Goal: Task Accomplishment & Management: Complete application form

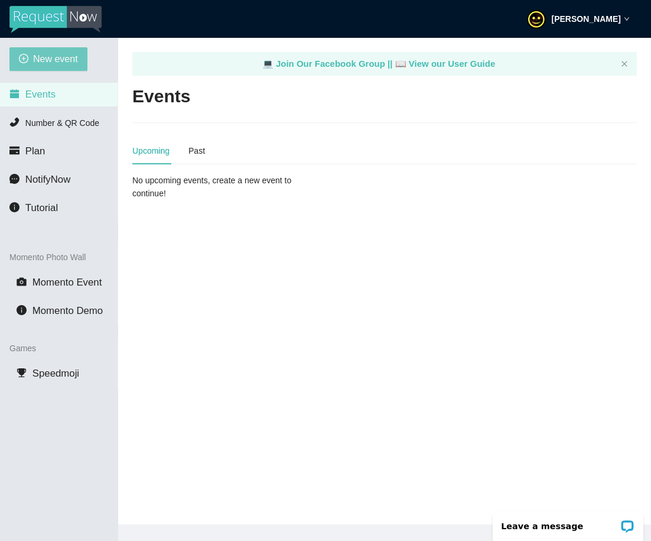
click at [62, 64] on span "New event" at bounding box center [55, 58] width 45 height 15
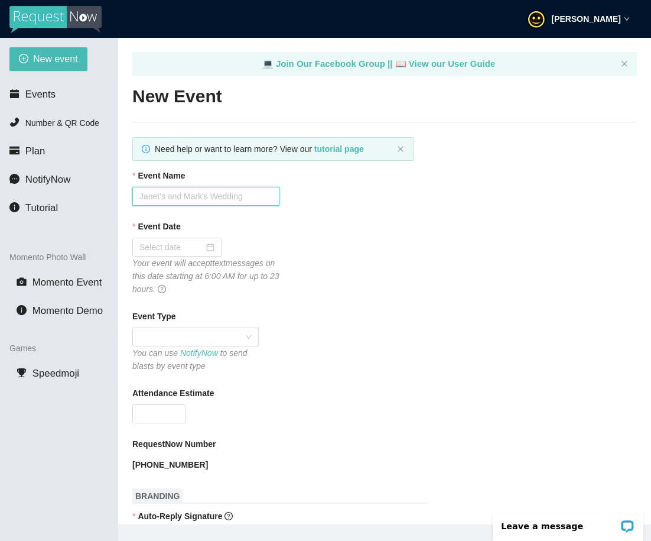
click at [199, 200] on input "Event Name" at bounding box center [205, 196] width 147 height 19
type input "Block Party"
click at [356, 226] on div "Event Date" at bounding box center [384, 229] width 505 height 18
click at [171, 251] on input "Event Date" at bounding box center [171, 247] width 64 height 13
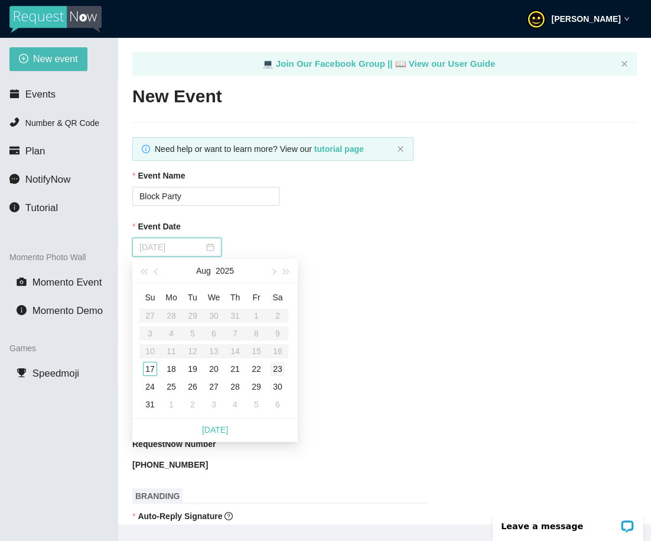
type input "[DATE]"
click at [280, 372] on div "23" at bounding box center [278, 369] width 14 height 14
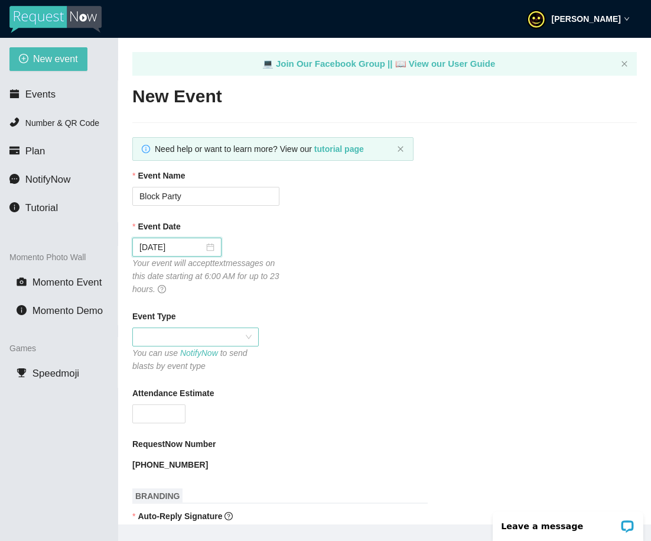
click at [168, 333] on span at bounding box center [195, 337] width 112 height 18
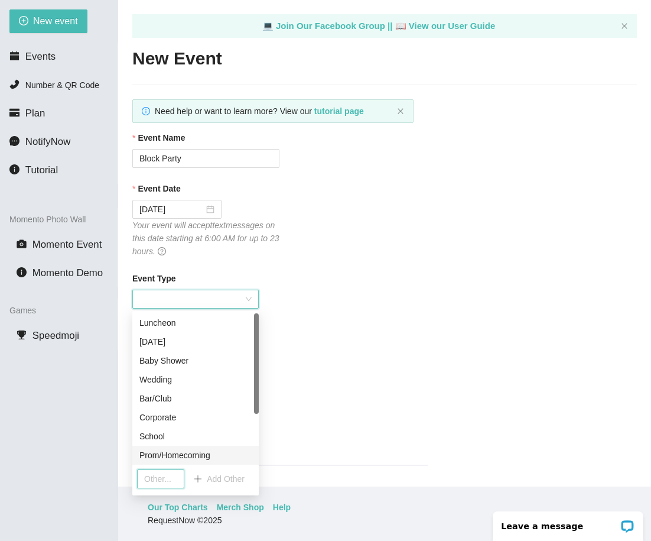
click at [165, 477] on input "text" at bounding box center [160, 478] width 47 height 19
type input "Block Party"
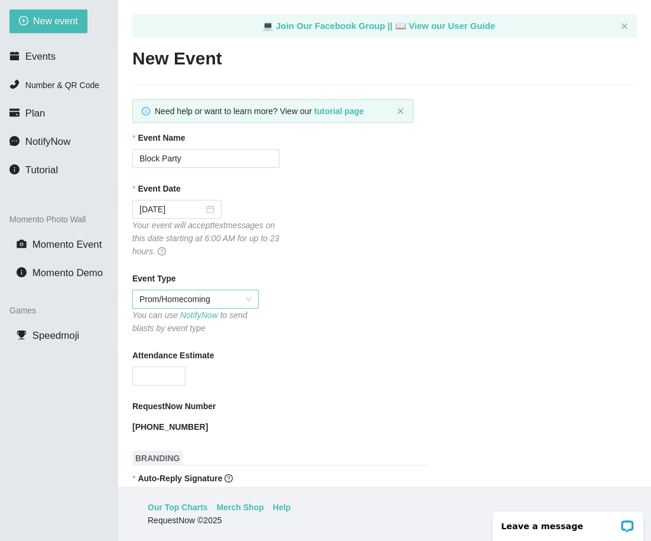
click at [180, 303] on span "Prom/Homecoming" at bounding box center [195, 299] width 112 height 18
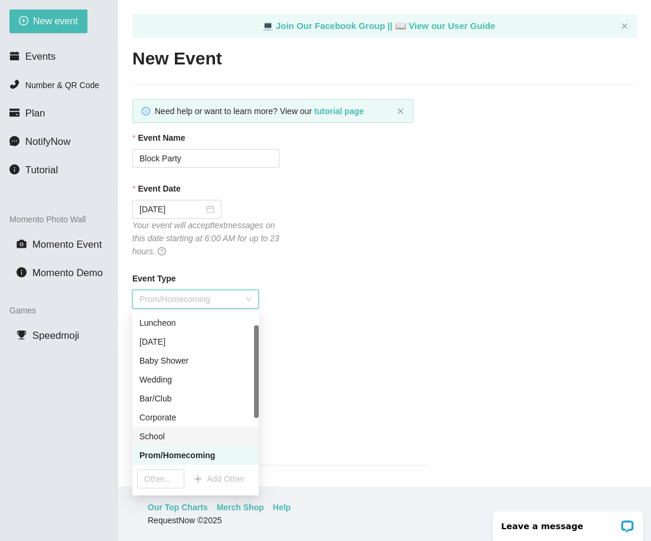
scroll to position [95, 0]
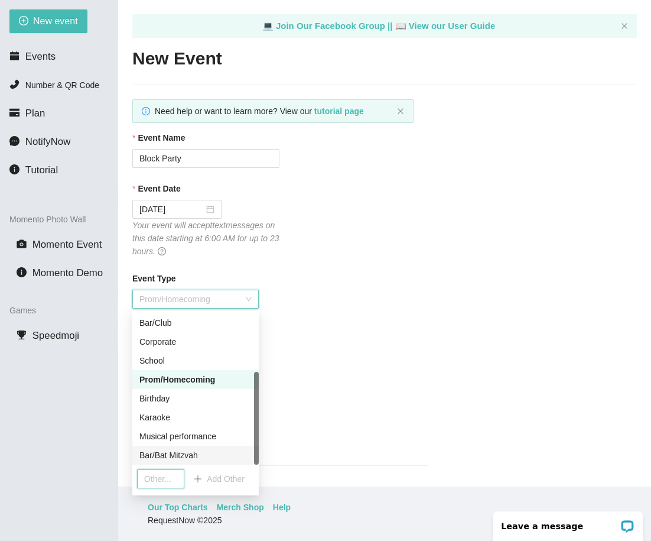
click at [164, 477] on input "text" at bounding box center [160, 478] width 47 height 19
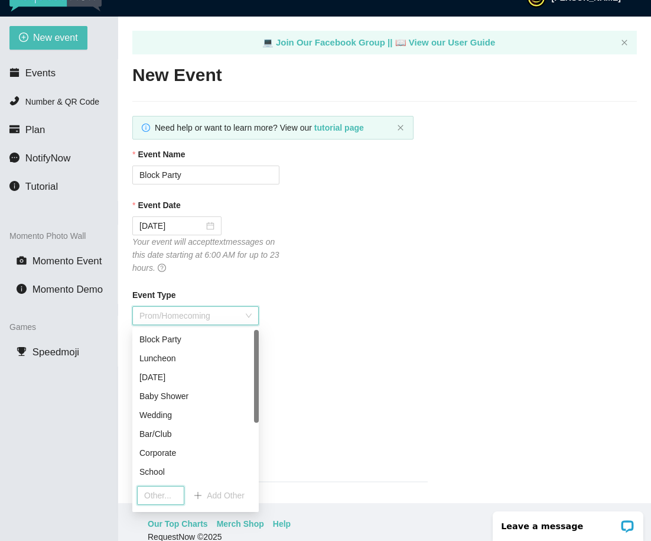
scroll to position [0, 0]
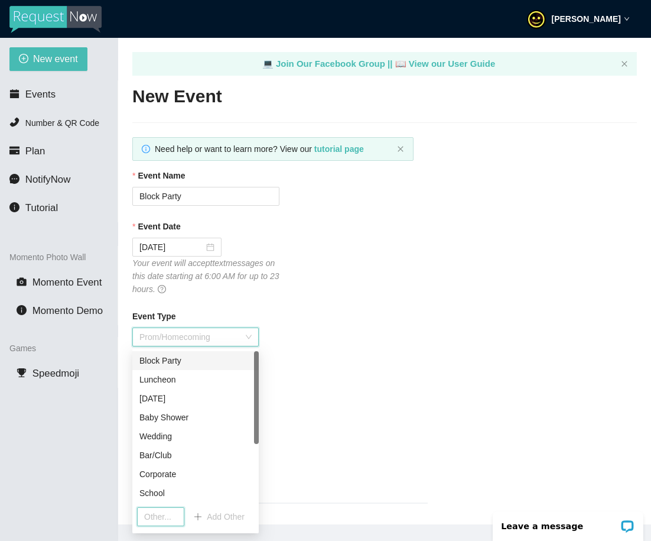
click at [178, 362] on div "Block Party" at bounding box center [195, 360] width 112 height 13
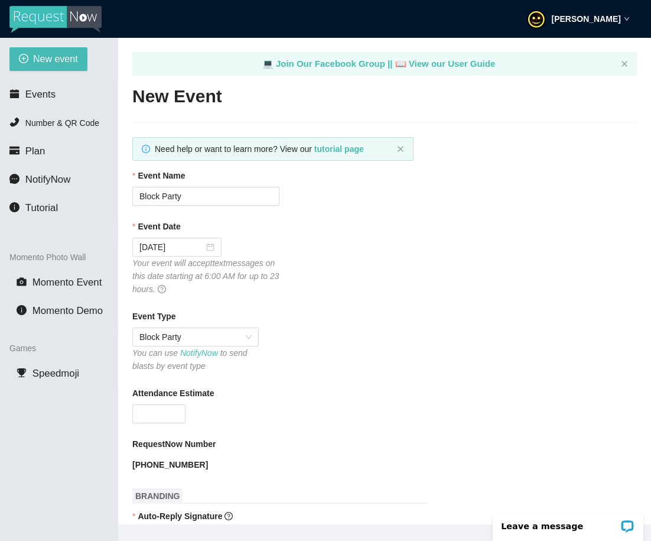
click at [141, 414] on input "Attendance Estimate" at bounding box center [159, 414] width 52 height 18
type input "75"
click at [359, 410] on div "Attendance Estimate 75" at bounding box center [384, 405] width 505 height 37
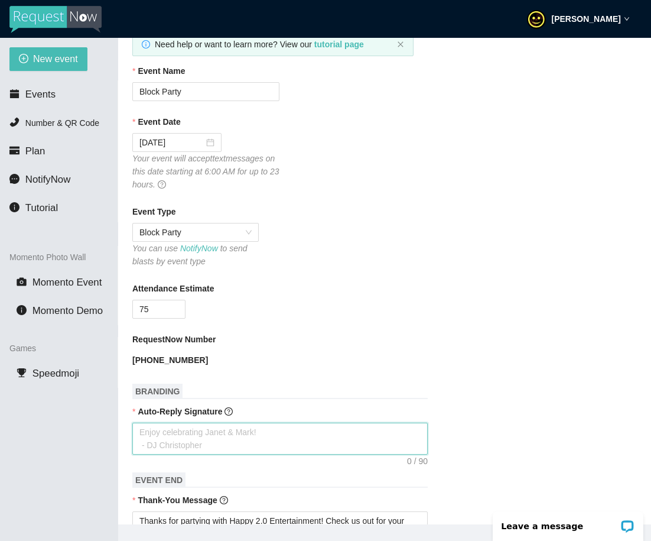
click at [168, 434] on textarea "Auto-Reply Signature" at bounding box center [279, 439] width 295 height 32
type textarea "G"
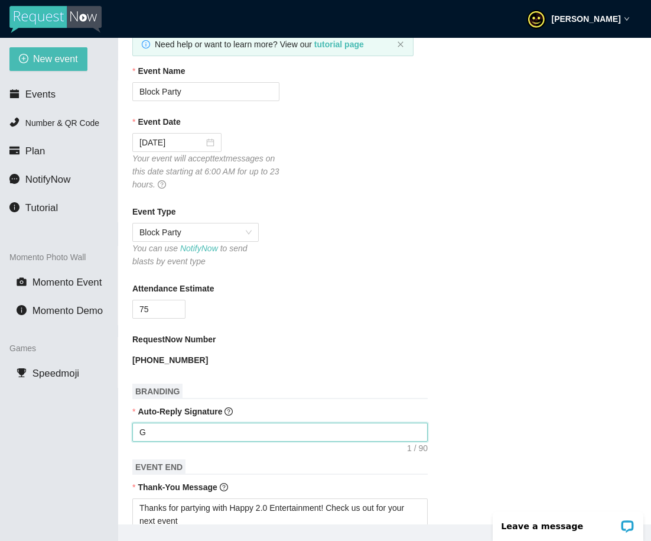
type textarea "Gi"
type textarea "Giv"
type textarea "Give"
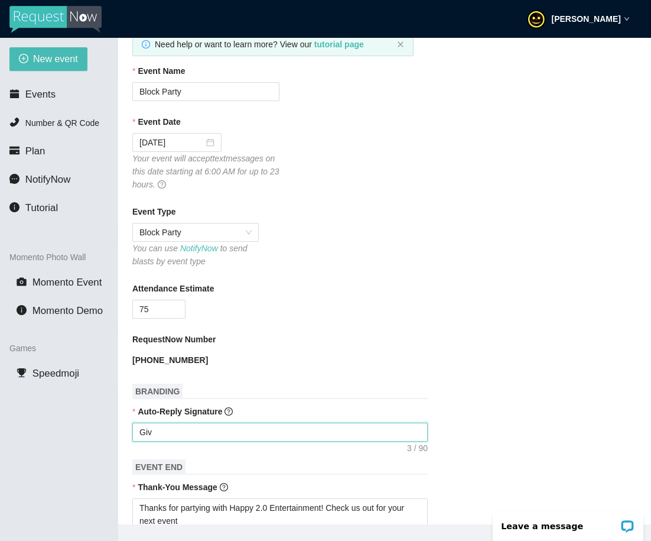
type textarea "Give"
type textarea "Give m"
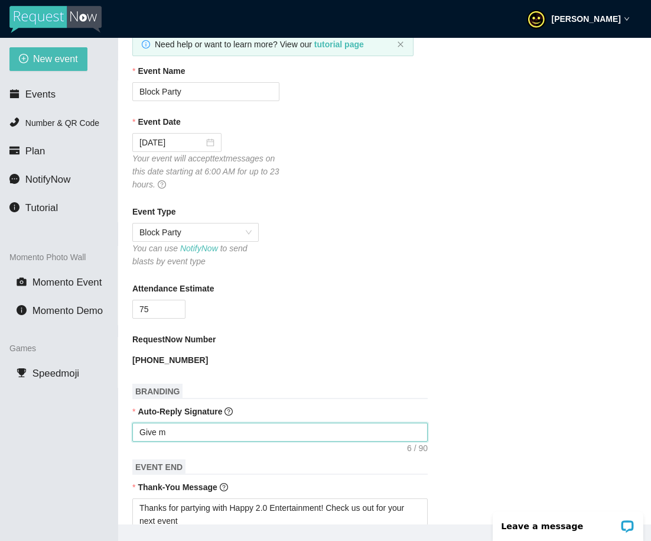
type textarea "Give me"
type textarea "Give me f"
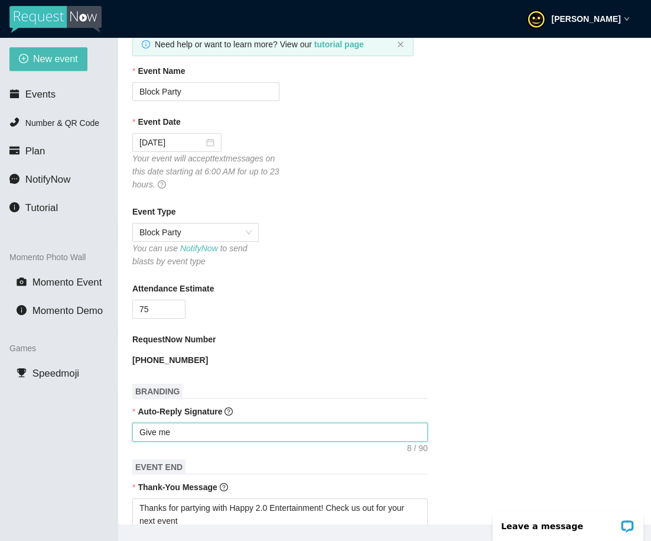
type textarea "Give me f"
type textarea "Give me fi"
type textarea "Give me fiv"
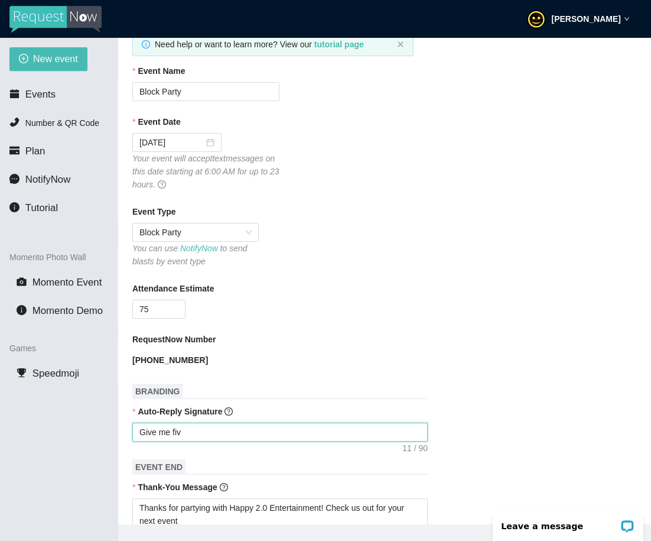
type textarea "Give me five"
type textarea "Give me five i"
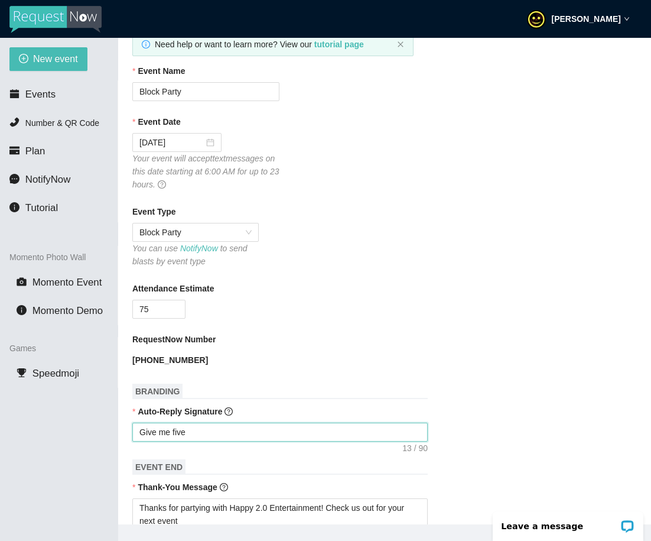
type textarea "Give me five i"
type textarea "Give me five id"
type textarea "Give me five ide"
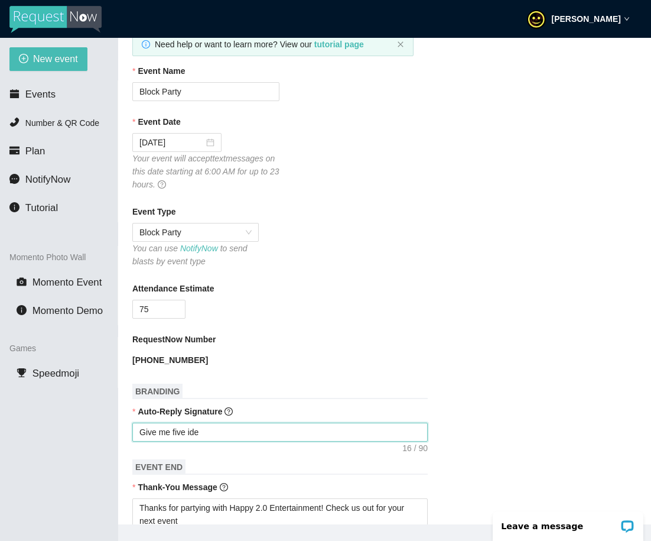
type textarea "Give me five idea"
type textarea "Give me five ideas"
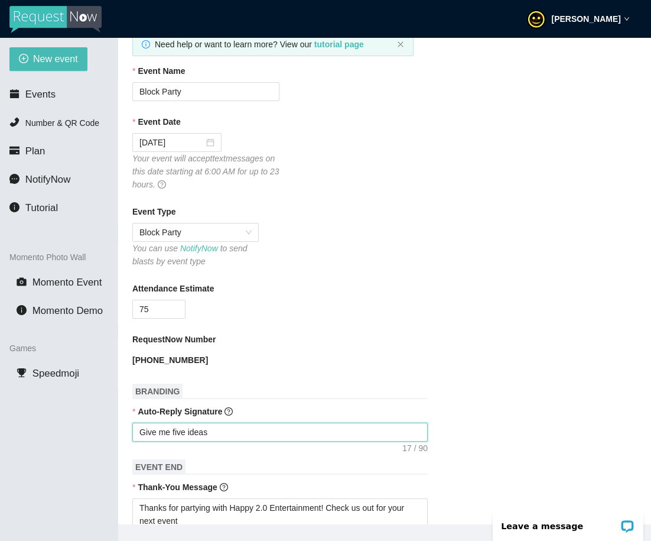
type textarea "Give me five ideas"
click at [191, 428] on textarea "Give me five ideas" at bounding box center [279, 432] width 295 height 19
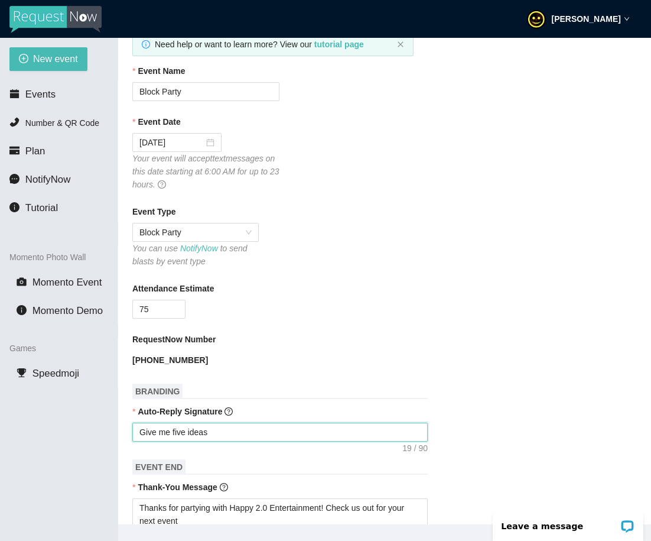
type textarea "Enjoy celebrating [PERSON_NAME] & [PERSON_NAME]! - [PERSON_NAME]"
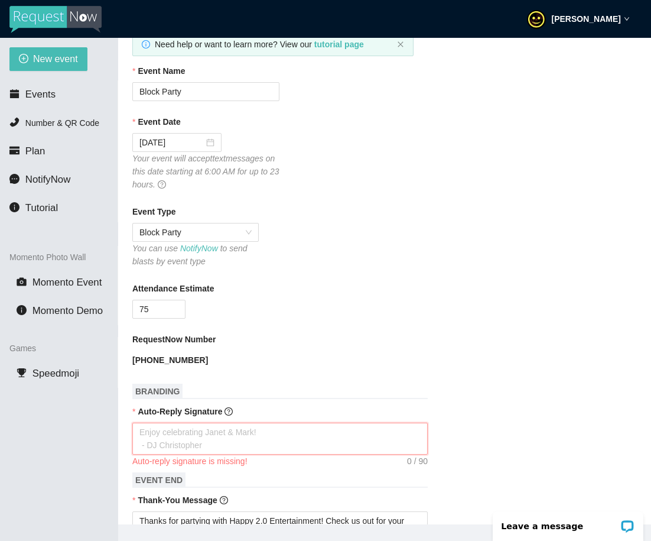
paste textarea "🎶 Thanks for your request! You’re making the block party playlist 🔥"
type textarea "🎶 Thanks for your request! You’re making the block party playlist 🔥"
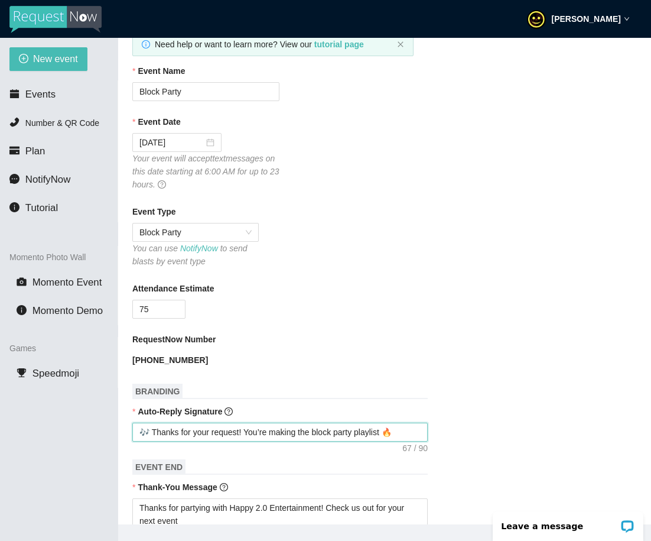
type textarea "🎶 Thanks for your request! You’re making the block party playlist 🔥"
type textarea "🎶 Thanks for your request! You’re making the block party playlist 🔥 -"
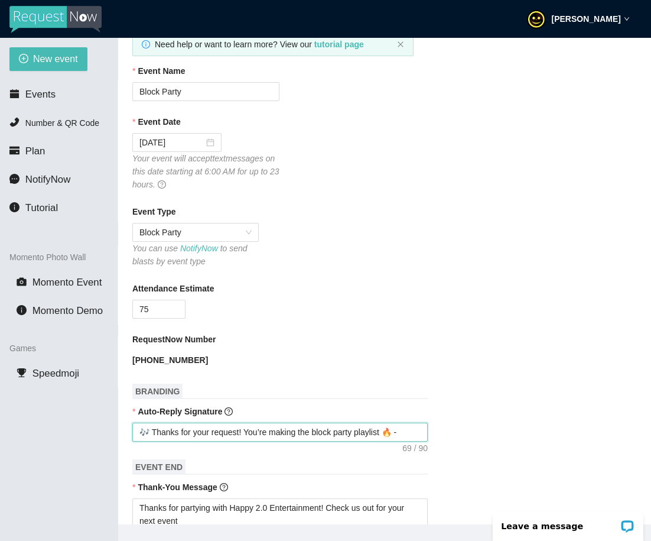
type textarea "🎶 Thanks for your request! You’re making the block party playlist 🔥 -"
type textarea "🎶 Thanks for your request! You’re making the block party playlist 🔥 - D"
type textarea "🎶 Thanks for your request! You’re making the block party playlist 🔥 - DJ"
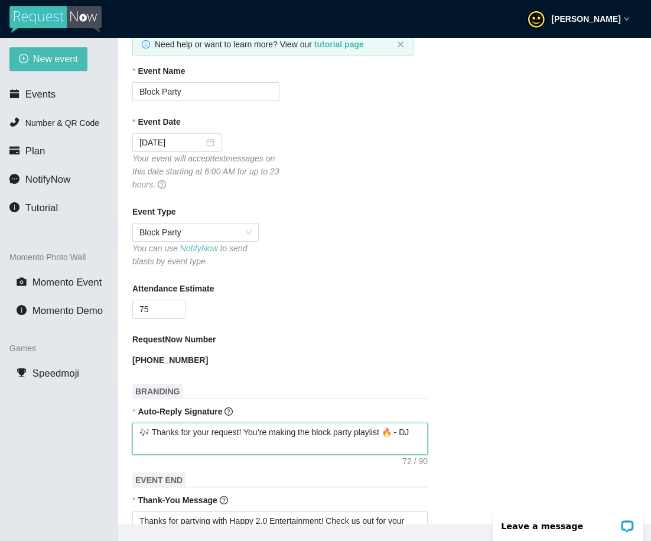
type textarea "🎶 Thanks for your request! You’re making the block party playlist 🔥 - DJ"
type textarea "🎶 Thanks for your request! You’re making the block party playlist 🔥 - [PERSON_N…"
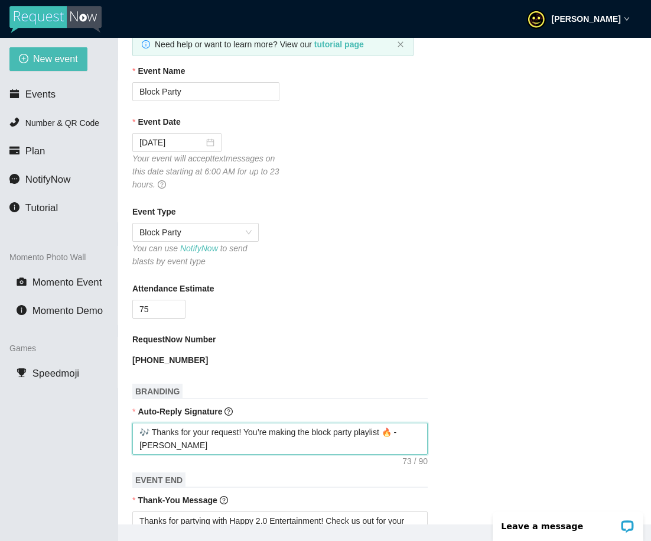
type textarea "🎶 Thanks for your request! You’re making the block party playlist 🔥 - [PERSON_N…"
type textarea "🎶 Thanks for your request! You’re making the block party playlist 🔥 - DJ [PERSO…"
type textarea "🎶 Thanks for your request! You’re making the block party playlist 🔥 - [PERSON_N…"
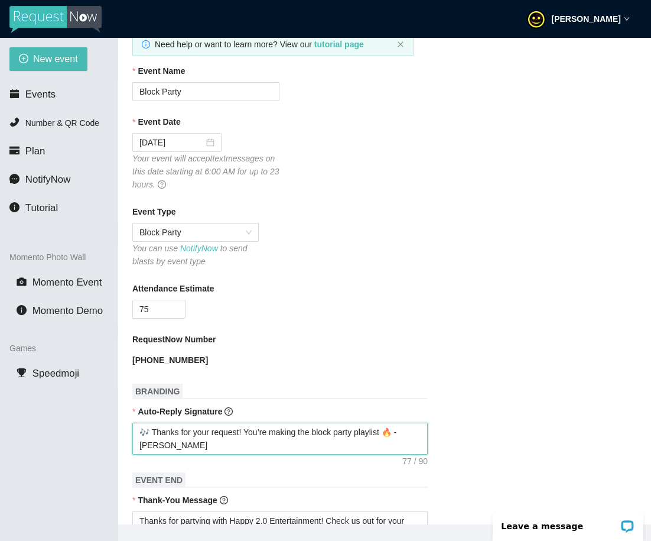
type textarea "🎶 Thanks for your request! You’re making the block party playlist 🔥 - DJ Happy"
click at [229, 478] on h1 "EVENT END" at bounding box center [279, 479] width 295 height 15
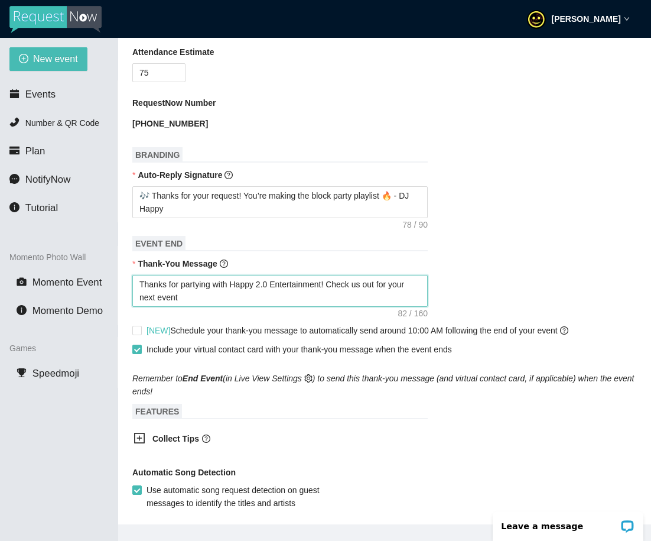
click at [163, 304] on textarea "Thanks for partying with Happy 2.0 Entertainment! Check us out for your next ev…" at bounding box center [279, 291] width 295 height 32
paste textarea "us tonight! 🎶 You made the block come alive. Until next time, keep the good vib…"
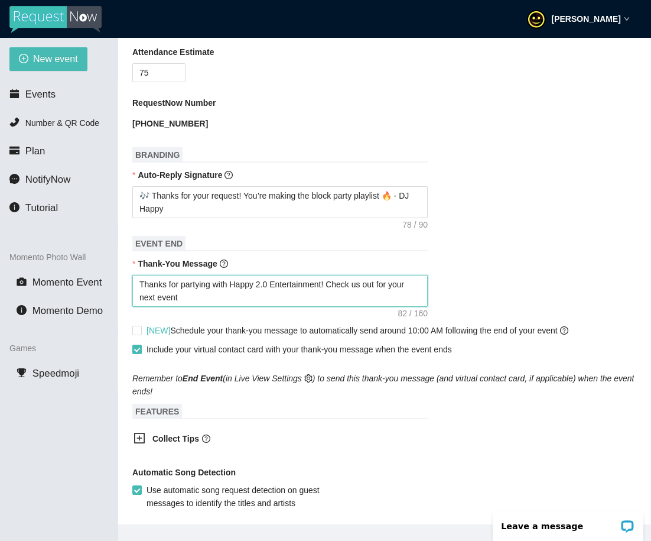
type textarea "Thanks for partying with us tonight! 🎶 You made the block come alive. Until nex…"
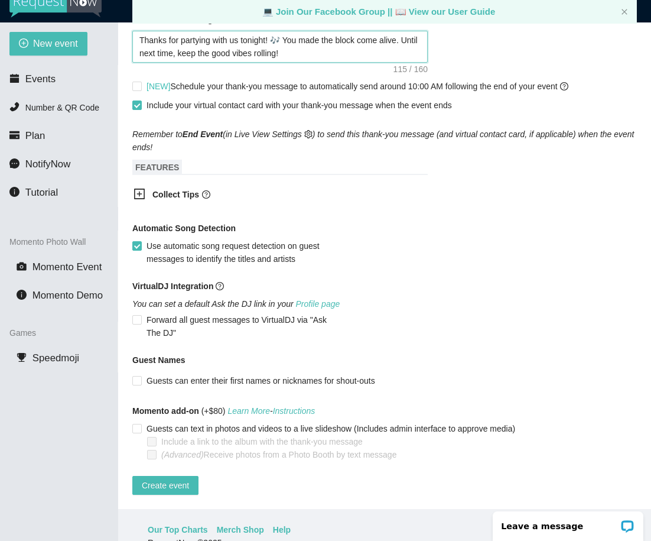
scroll to position [38, 0]
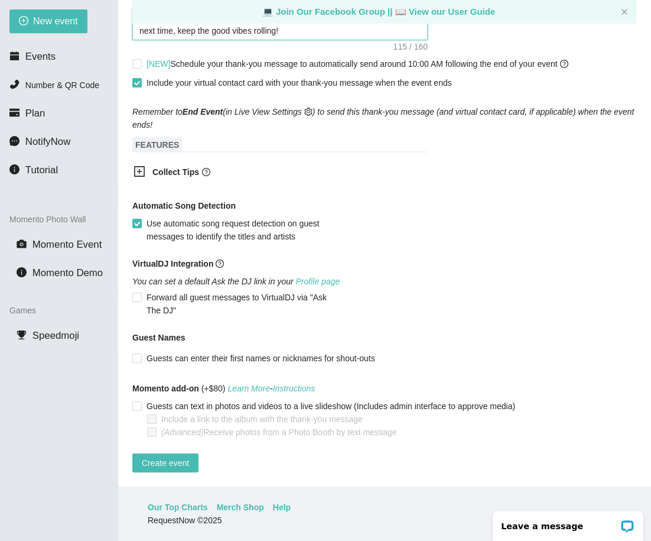
type textarea "Thanks for partying with us tonight! 🎶 You made the block come alive. Until nex…"
click at [178, 167] on b "Collect Tips" at bounding box center [175, 171] width 47 height 9
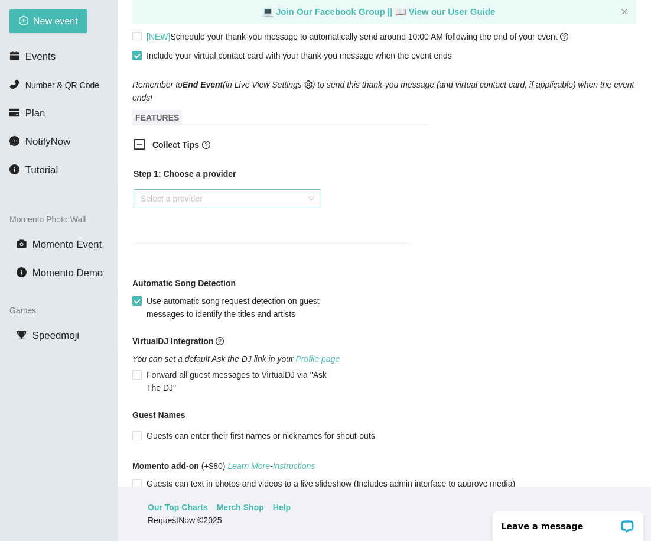
click at [180, 202] on input "search" at bounding box center [223, 199] width 165 height 18
click at [183, 245] on div "Venmo" at bounding box center [228, 246] width 174 height 13
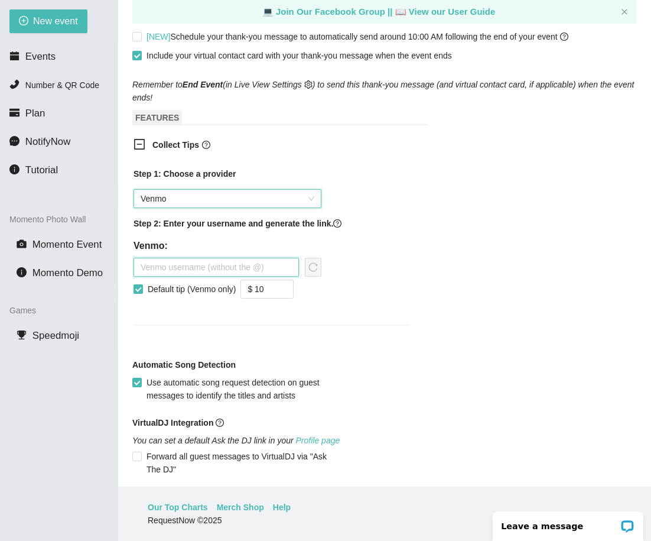
click at [181, 272] on input "text" at bounding box center [216, 267] width 165 height 19
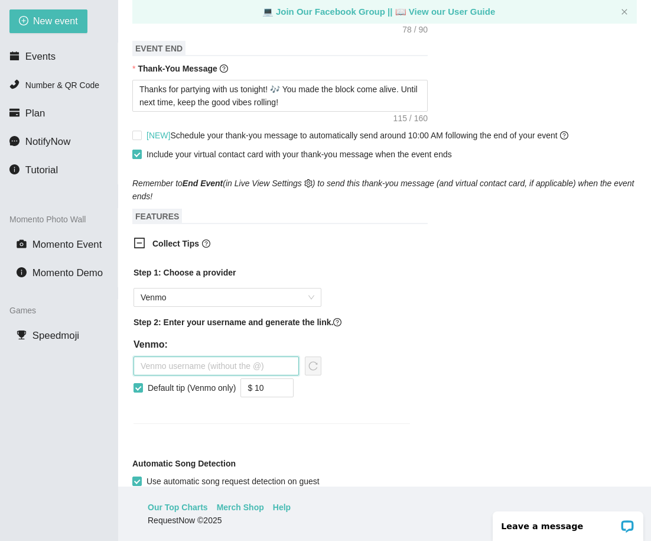
scroll to position [479, 0]
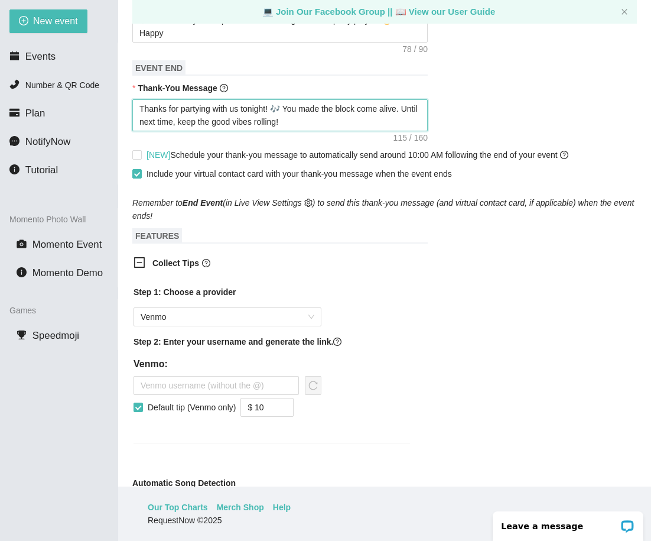
drag, startPoint x: 324, startPoint y: 126, endPoint x: 134, endPoint y: 115, distance: 190.0
click at [134, 115] on textarea "Thanks for partying with us tonight! 🎶 You made the block come alive. Until nex…" at bounding box center [279, 115] width 295 height 32
paste textarea "🚧 Block party vibes activated! Thanks for your song request 🎉 Show love to the …"
type textarea "🚧 Block party vibes activated! Thanks for your song request 🎉 Show love to the …"
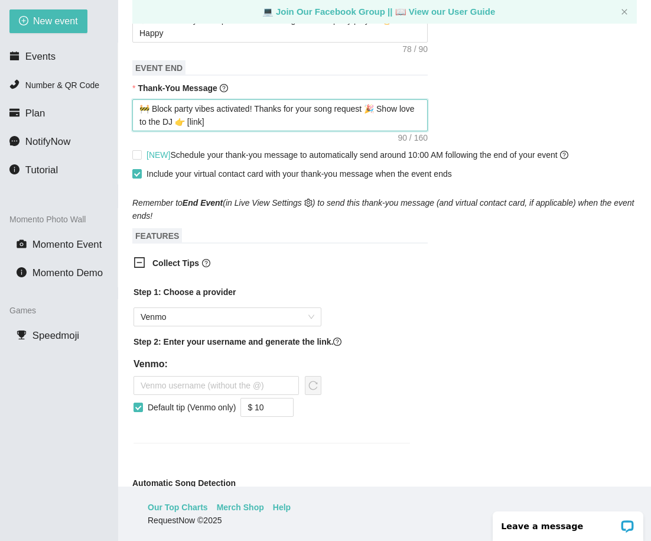
type textarea "🚧 Block party vibes activated! Thanks for your song request 🎉 Show love to the …"
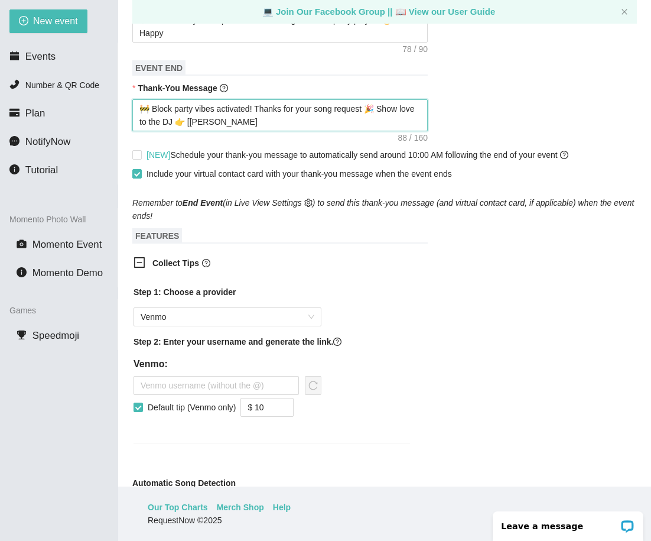
type textarea "🚧 Block party vibes activated! Thanks for your song request 🎉 Show love to the …"
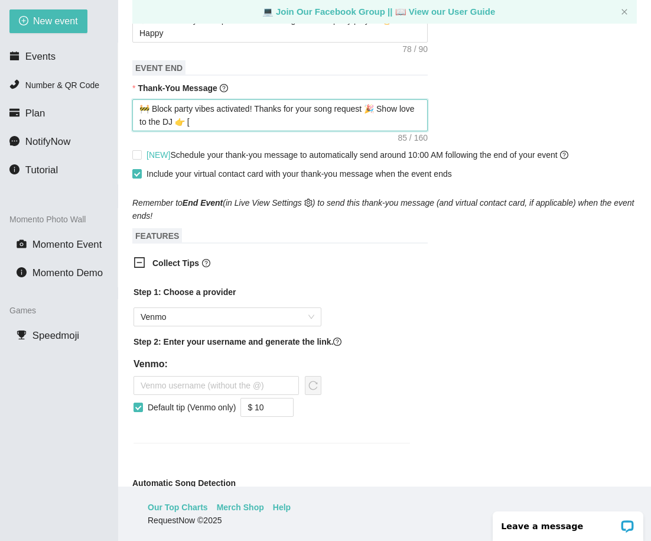
type textarea "🚧 Block party vibes activated! Thanks for your song request 🎉 Show love to the …"
click at [254, 323] on span "Venmo" at bounding box center [228, 317] width 174 height 18
type textarea "🚧 Block party vibes activated! Thanks for your song request 🎉 Show love to the …"
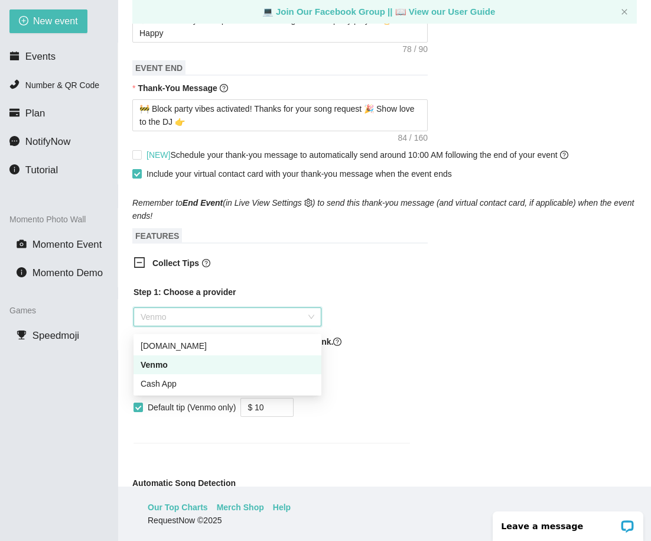
click at [232, 363] on div "Venmo" at bounding box center [228, 364] width 174 height 13
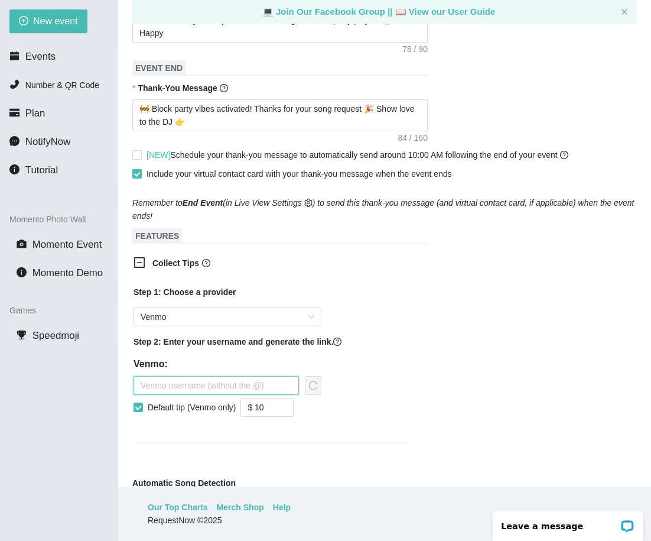
click at [234, 395] on input "text" at bounding box center [216, 385] width 165 height 19
click at [193, 393] on input "text" at bounding box center [216, 385] width 165 height 19
type input "A"
click at [261, 315] on span "Venmo" at bounding box center [228, 317] width 174 height 18
type input "[PERSON_NAME]"
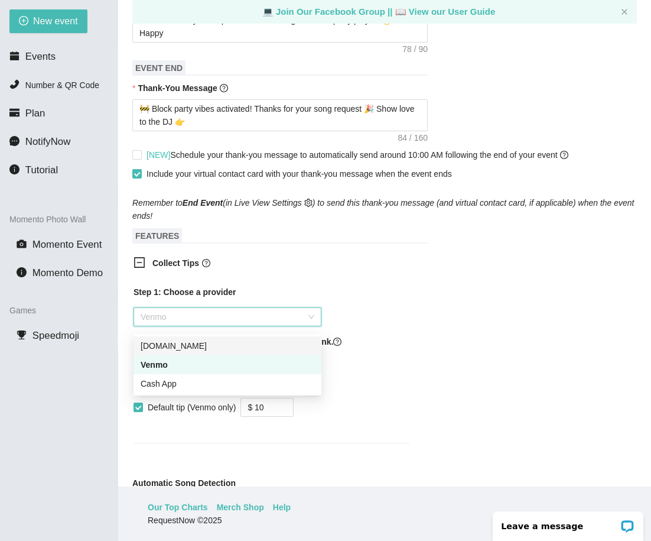
click at [416, 332] on div "Step 1: Choose a provider Venmo Step 2: Enter your username and generate the li…" at bounding box center [271, 371] width 295 height 186
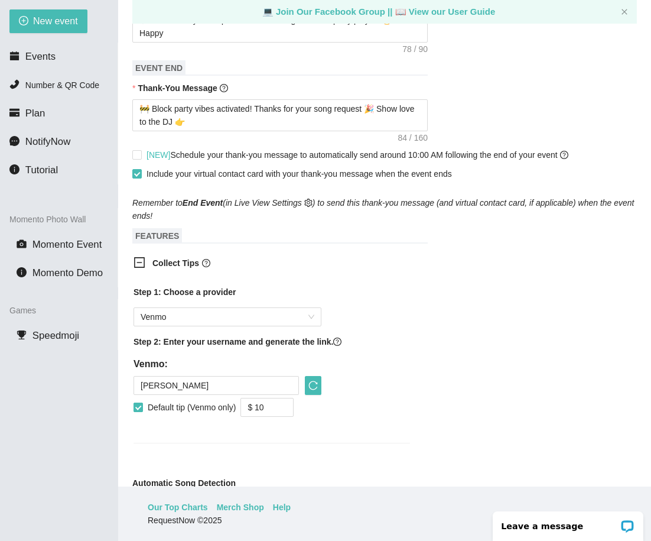
click at [139, 411] on input "Default tip (Venmo only)" at bounding box center [138, 406] width 8 height 8
checkbox input "true"
click at [280, 408] on input "$ 10" at bounding box center [267, 407] width 52 height 18
click at [290, 407] on icon "up" at bounding box center [287, 404] width 4 height 4
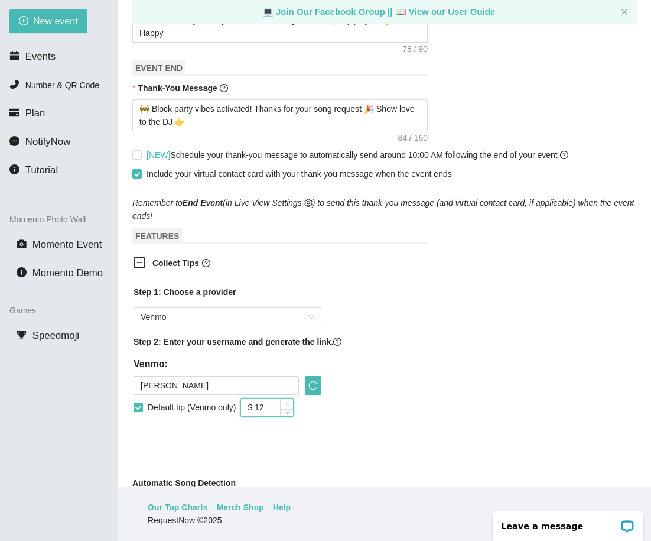
click at [290, 407] on icon "up" at bounding box center [287, 404] width 4 height 4
click at [289, 413] on icon "down" at bounding box center [287, 411] width 4 height 2
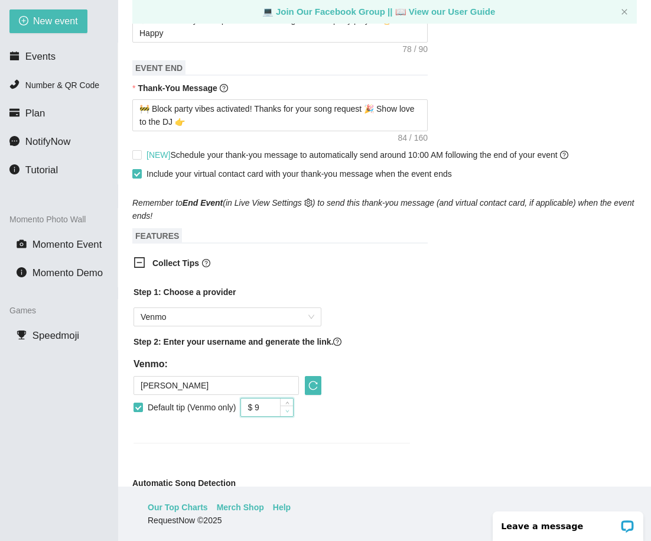
click at [289, 413] on icon "down" at bounding box center [287, 411] width 4 height 2
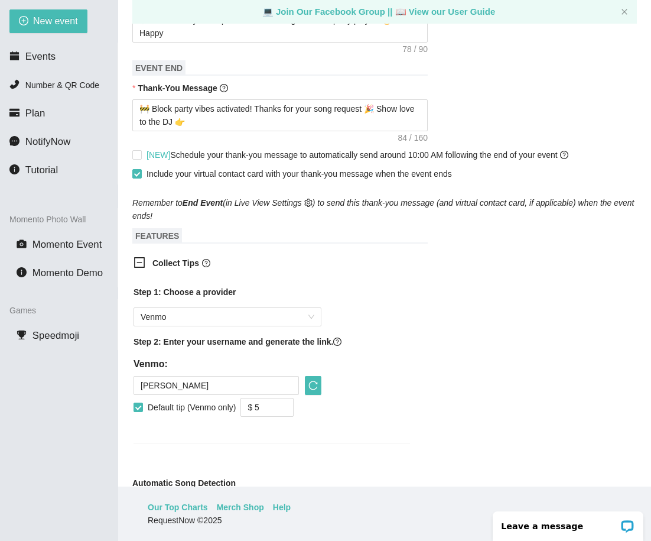
click at [324, 417] on div "Step 1: Choose a provider Venmo Step 2: Enter your username and generate the li…" at bounding box center [272, 356] width 277 height 143
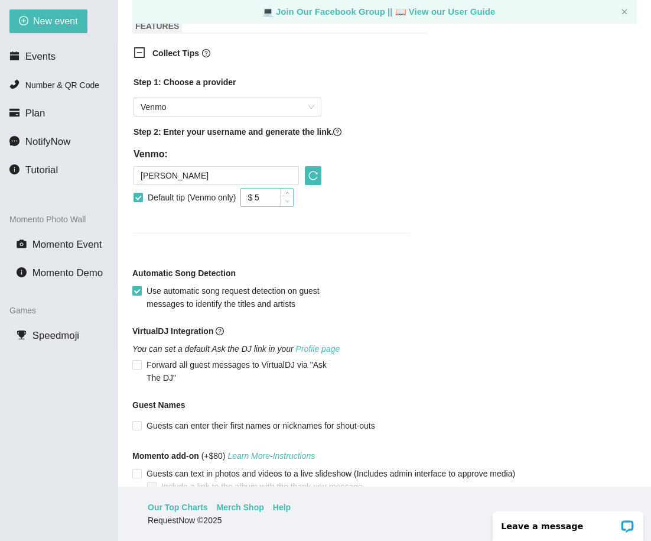
scroll to position [687, 0]
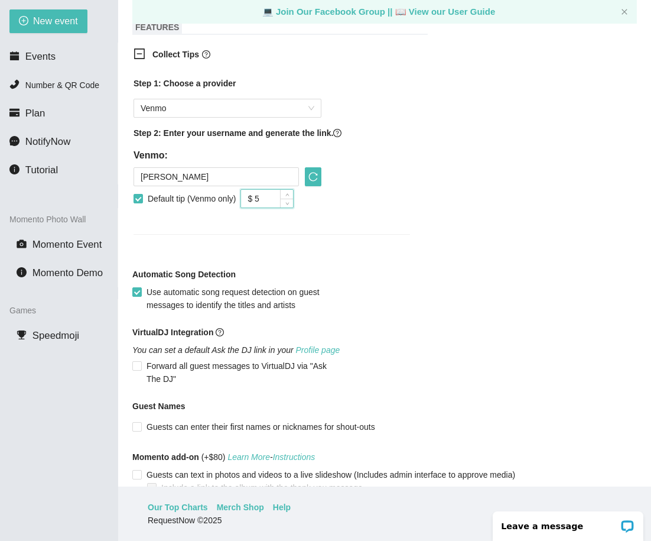
click at [269, 206] on input "$ 5" at bounding box center [267, 199] width 52 height 18
click at [290, 198] on icon "up" at bounding box center [287, 196] width 4 height 4
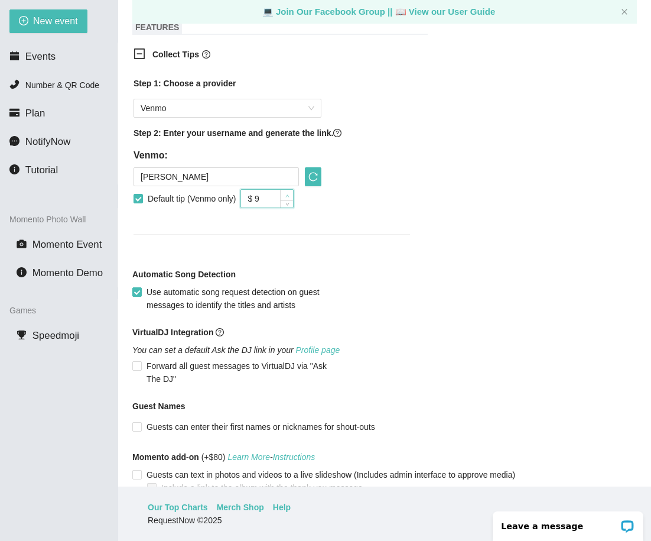
type input "$ 10"
click at [289, 197] on icon "up" at bounding box center [287, 195] width 4 height 2
click at [330, 209] on div "Step 1: Choose a provider Venmo Step 2: Enter your username and generate the li…" at bounding box center [272, 148] width 277 height 143
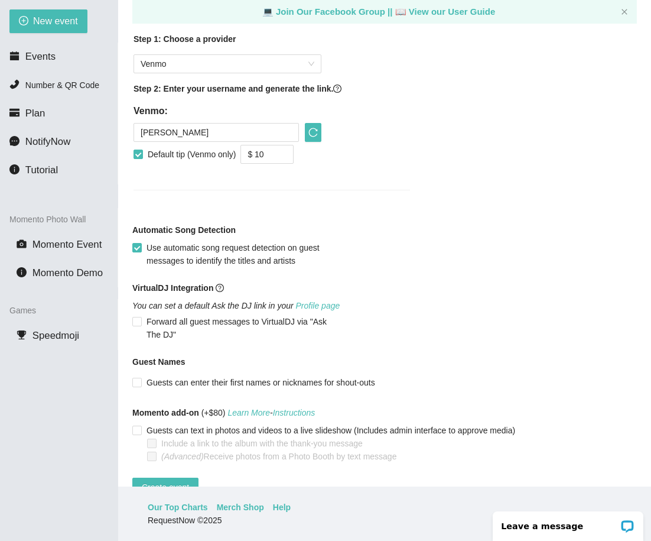
scroll to position [783, 0]
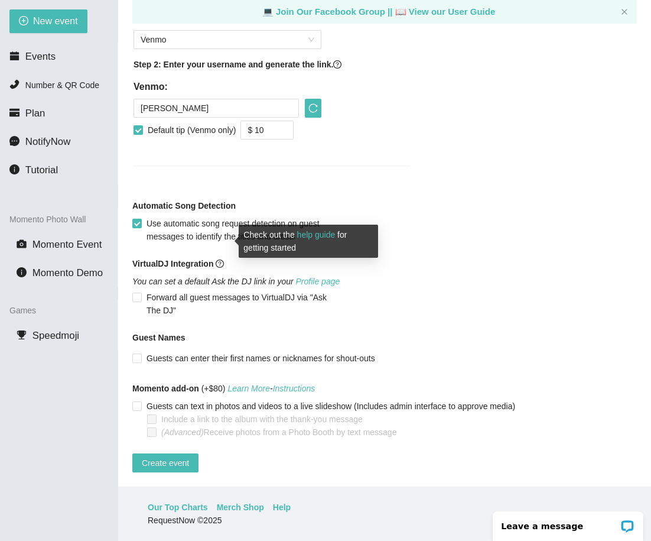
click at [223, 259] on icon "question-circle" at bounding box center [220, 263] width 8 height 8
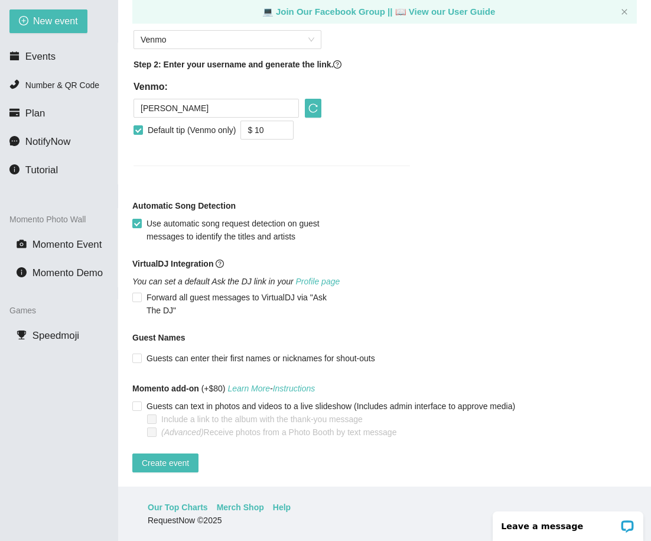
click at [423, 304] on div "VirtualDJ Integration You can set a default Ask the DJ link in your Profile pag…" at bounding box center [384, 287] width 505 height 60
click at [137, 353] on input "Guests can enter their first names or nicknames for shout-outs" at bounding box center [136, 357] width 8 height 8
checkbox input "true"
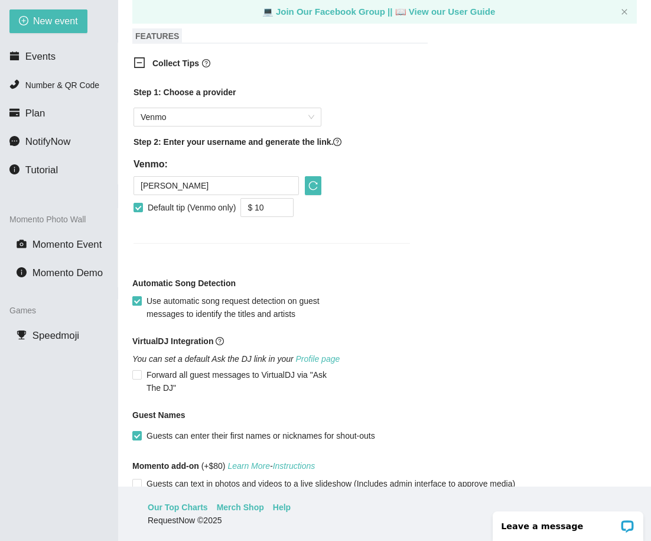
scroll to position [617, 0]
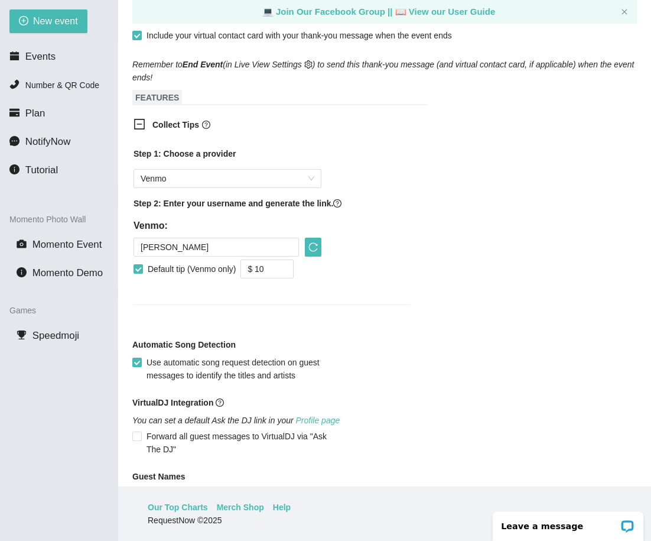
click at [230, 406] on div "VirtualDJ Integration" at bounding box center [384, 405] width 505 height 18
click at [222, 405] on icon "question-circle" at bounding box center [220, 402] width 3 height 5
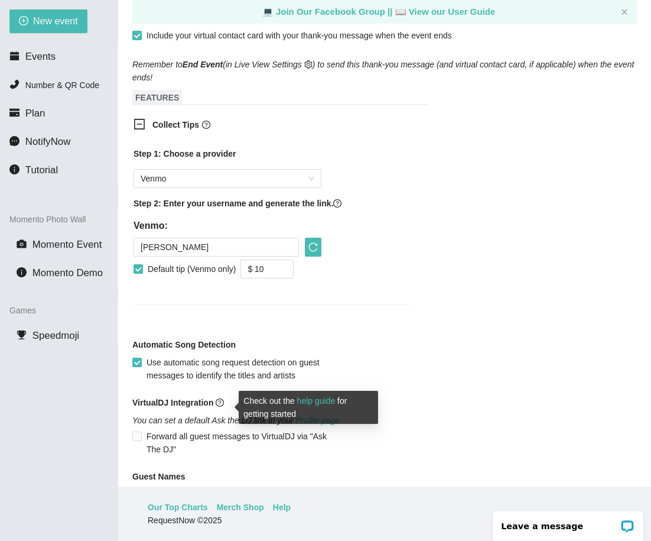
click at [222, 405] on icon "question-circle" at bounding box center [220, 402] width 3 height 5
click at [480, 339] on form "Event Name Block Party Event Date [DATE] Your event will accept text messages o…" at bounding box center [384, 62] width 505 height 1097
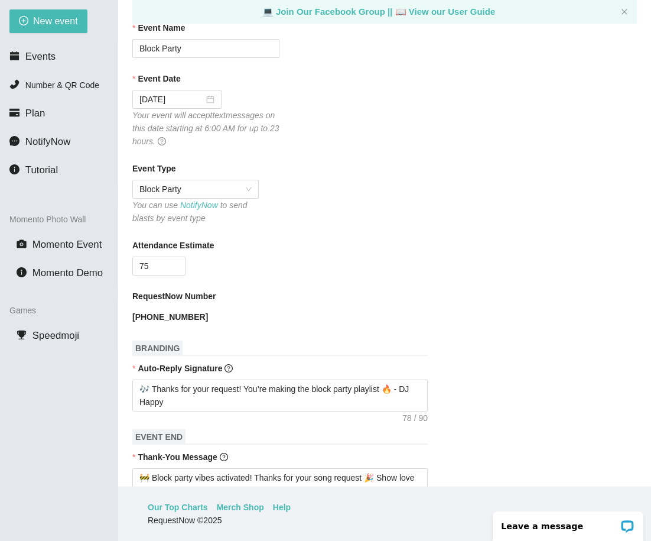
scroll to position [109, 0]
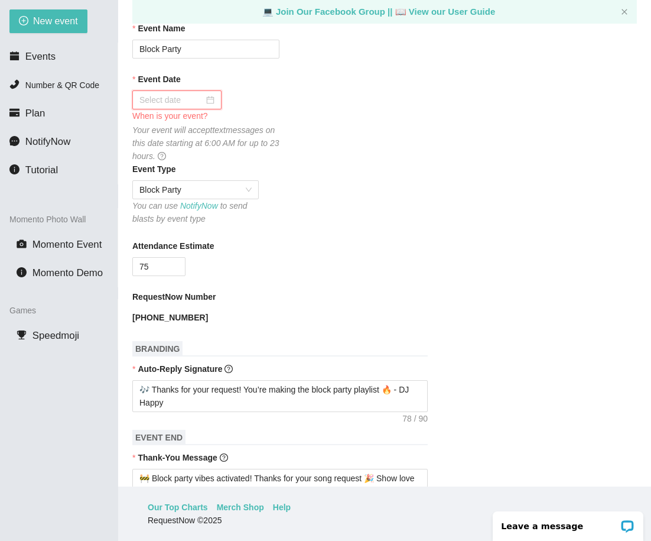
click at [186, 104] on input "Event Date" at bounding box center [171, 99] width 64 height 13
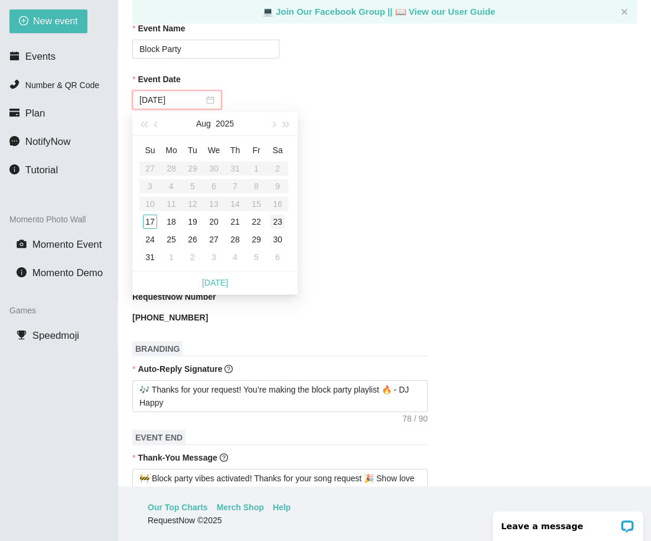
type input "[DATE]"
click at [280, 223] on div "23" at bounding box center [278, 222] width 14 height 14
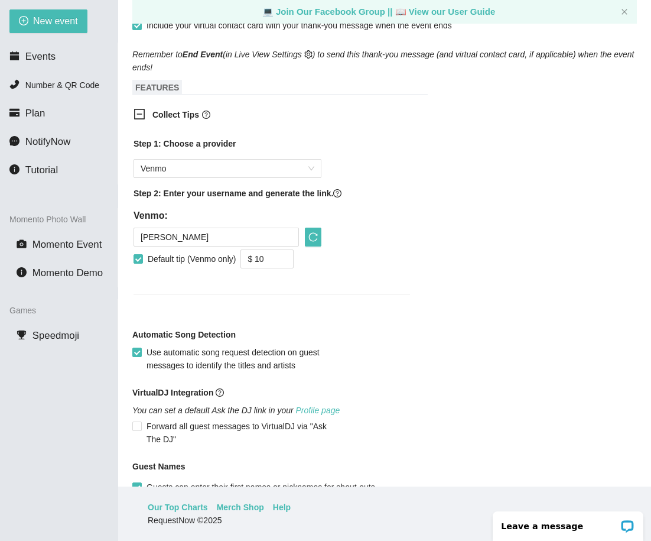
scroll to position [783, 0]
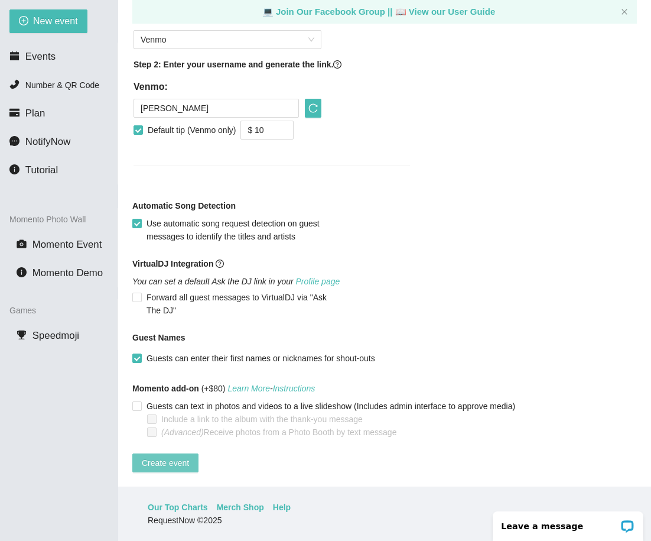
click at [184, 457] on span "Create event" at bounding box center [165, 462] width 47 height 13
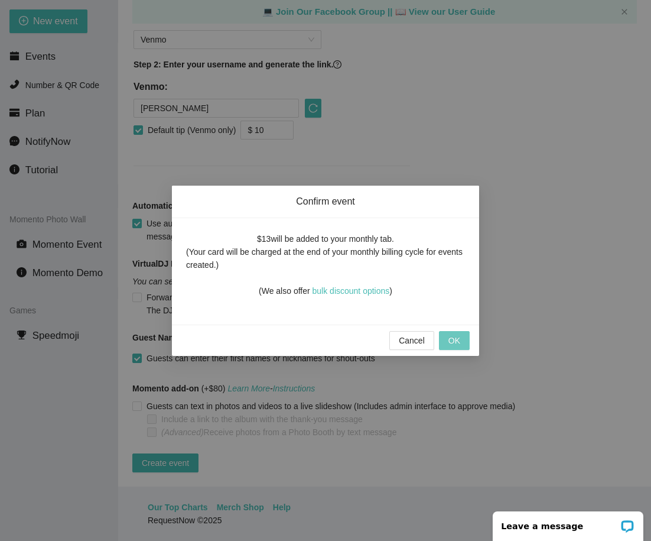
click at [457, 342] on span "OK" at bounding box center [455, 340] width 12 height 13
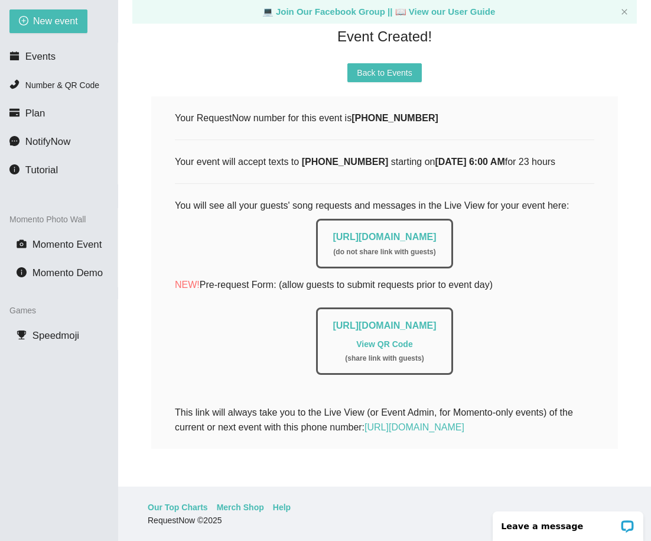
scroll to position [116, 0]
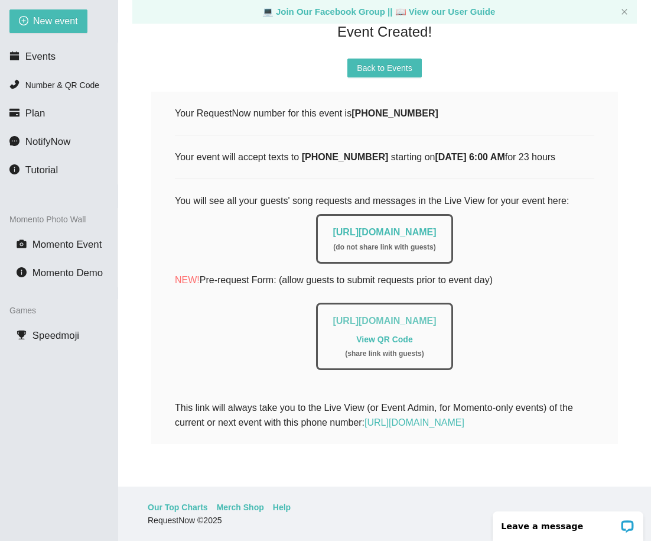
click at [379, 321] on link "[URL][DOMAIN_NAME]" at bounding box center [384, 321] width 103 height 10
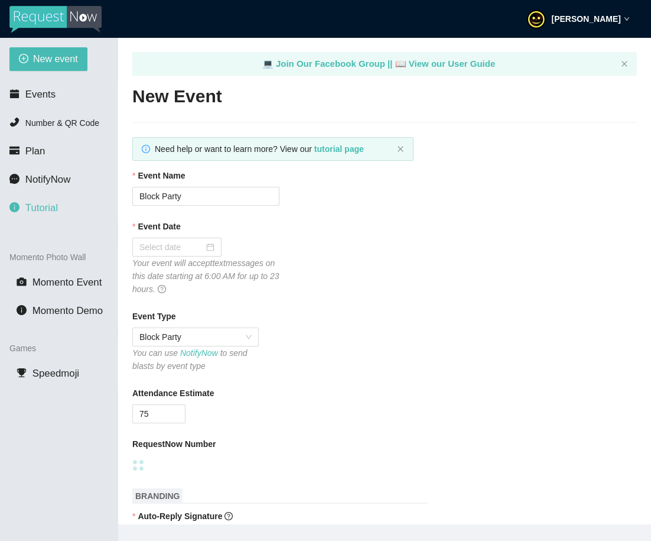
type textarea "https://virtualdj.com/ask/DJ_Spinz"
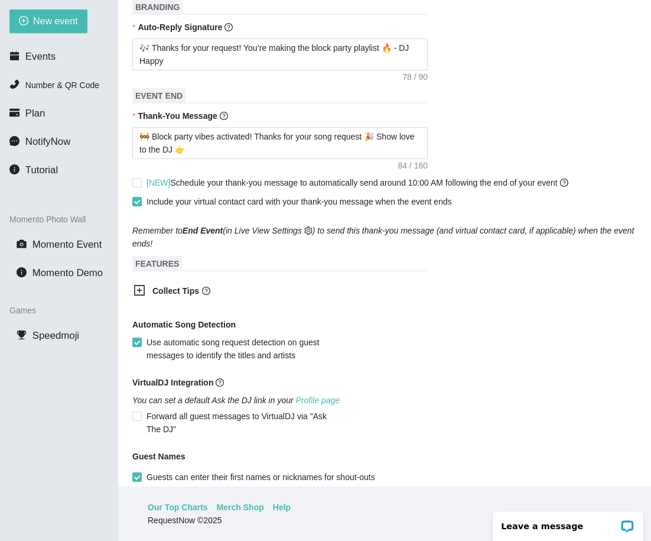
scroll to position [394, 0]
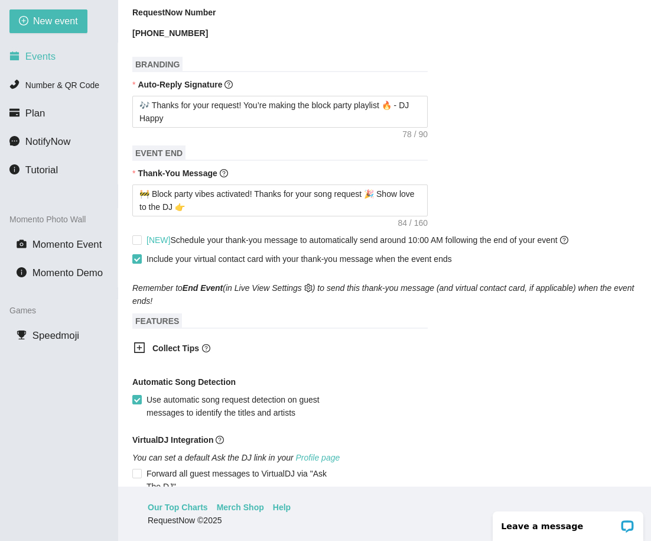
click at [70, 62] on li "Events" at bounding box center [59, 57] width 118 height 24
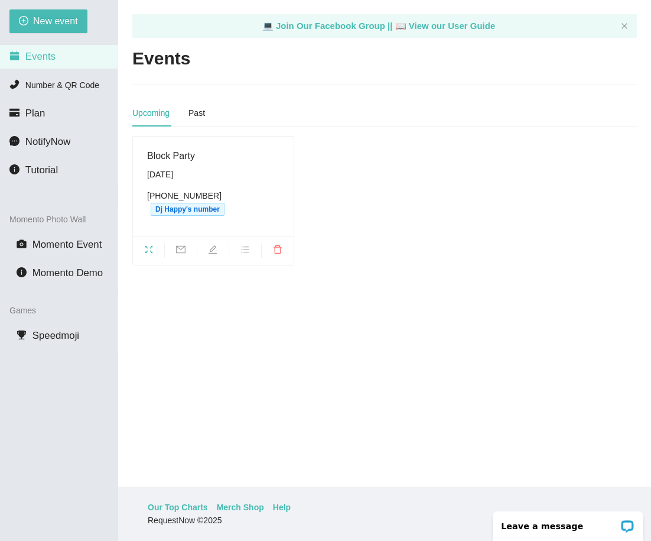
click at [251, 192] on div "(415) 942-1860 Dj Happy's number" at bounding box center [213, 202] width 132 height 27
click at [226, 183] on span "Saturday, August 23rd (415) 942-1860 Dj Happy's number" at bounding box center [213, 192] width 132 height 48
